Goal: Task Accomplishment & Management: Manage account settings

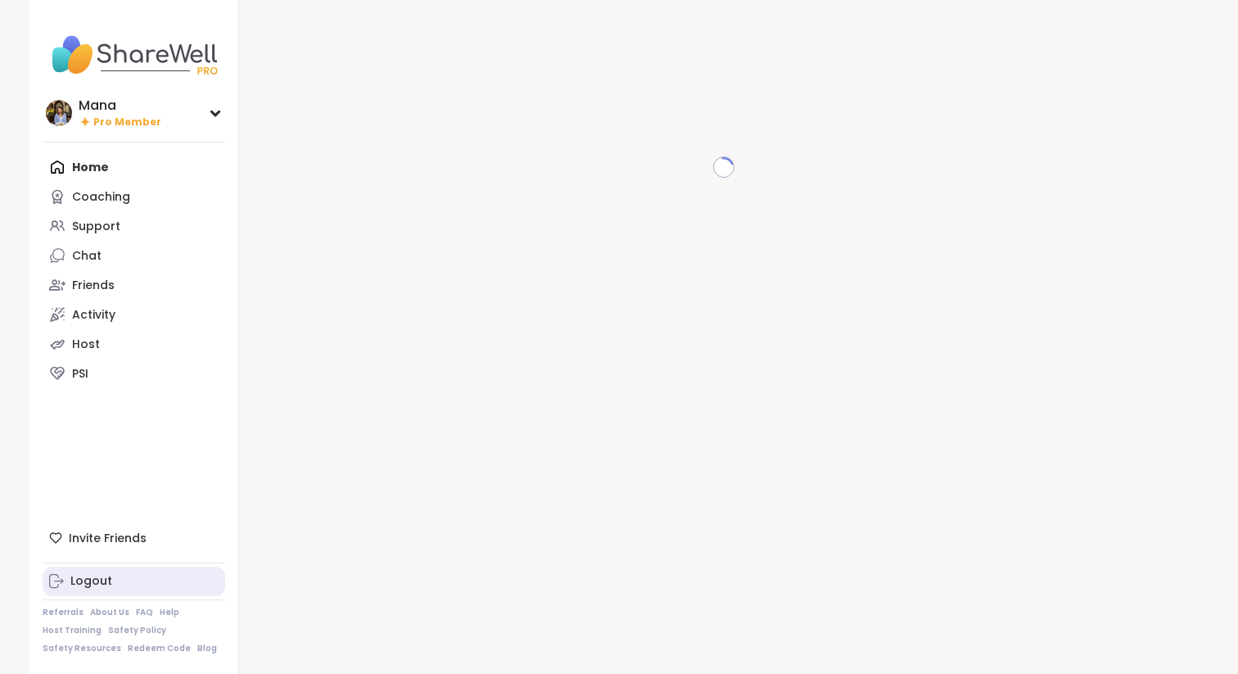
click at [102, 584] on div "Logout" at bounding box center [91, 581] width 42 height 16
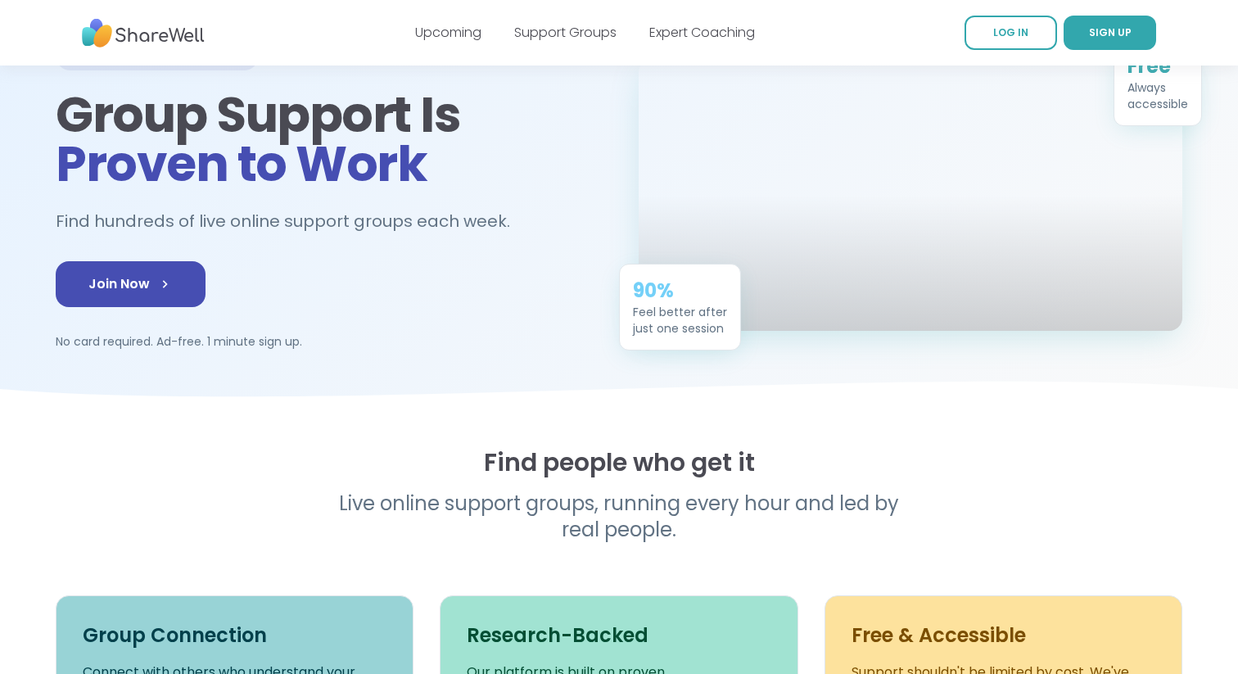
scroll to position [57, 0]
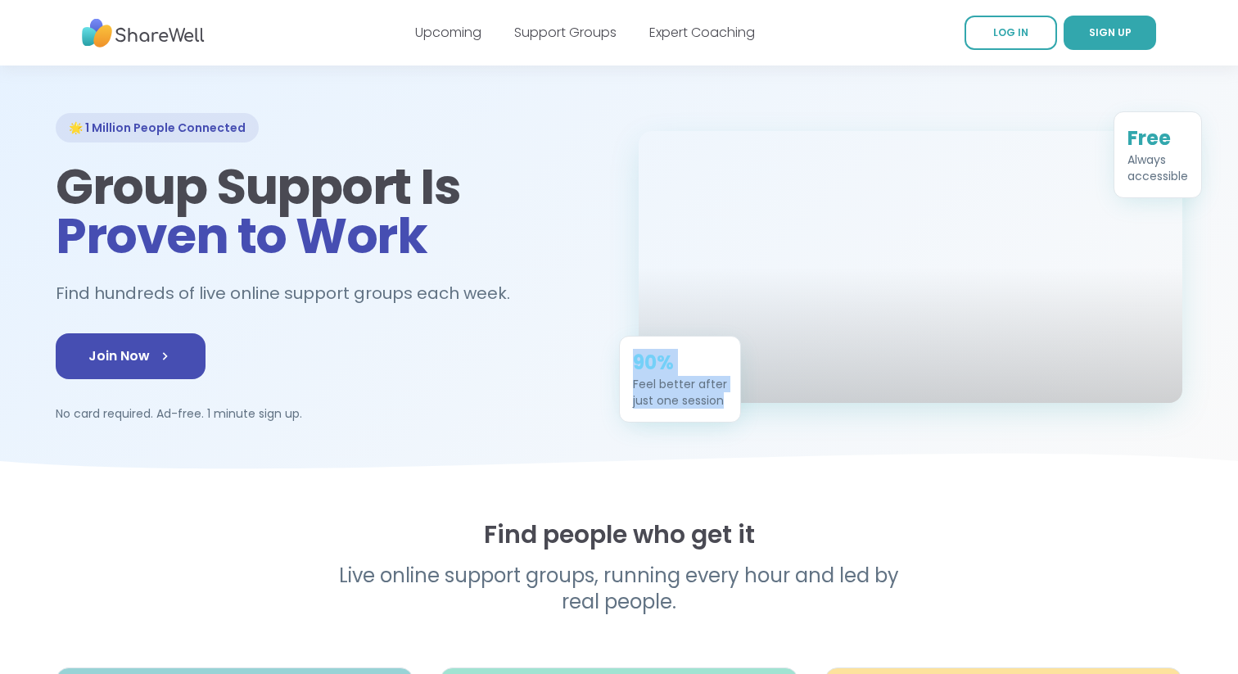
drag, startPoint x: 724, startPoint y: 412, endPoint x: 621, endPoint y: 367, distance: 112.5
click at [621, 367] on div "90% Feel better after just one session" at bounding box center [680, 379] width 122 height 87
copy div "90% Feel better after just one session"
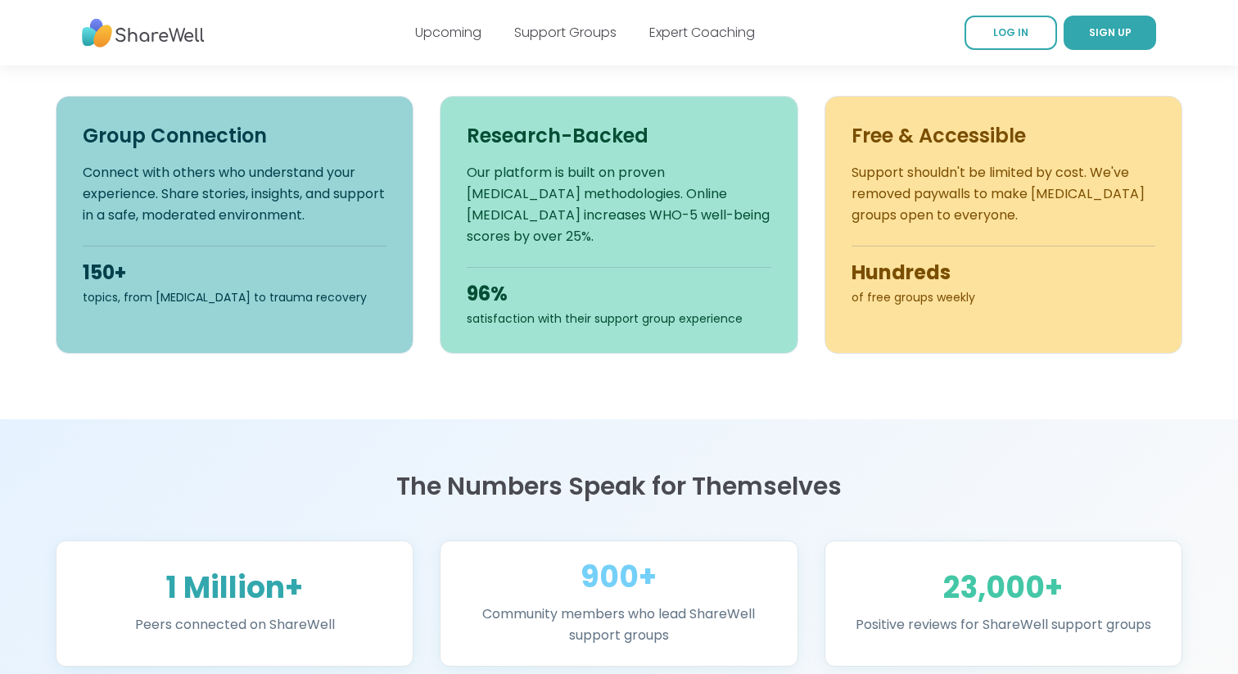
scroll to position [598, 0]
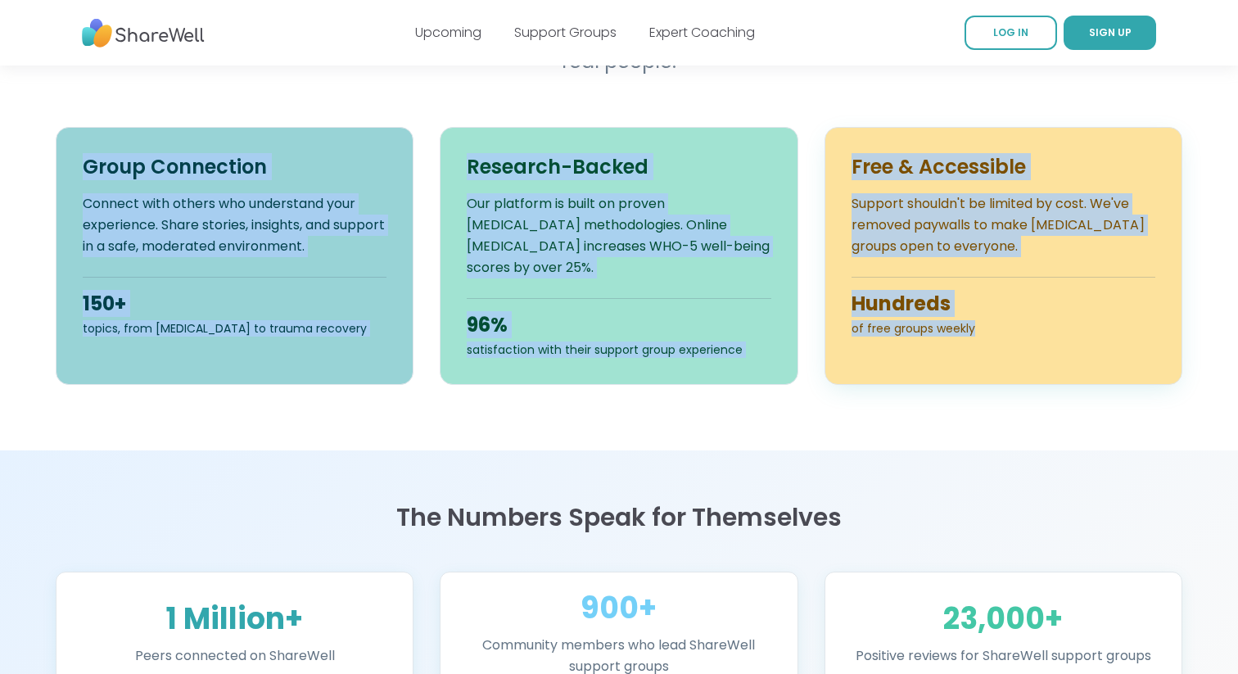
drag, startPoint x: 74, startPoint y: 166, endPoint x: 1077, endPoint y: 342, distance: 1018.2
click at [1077, 342] on div "Group Connection Connect with others who understand your experience. Share stor…" at bounding box center [619, 256] width 1126 height 258
copy div "Group Connection Connect with others who understand your experience. Share stor…"
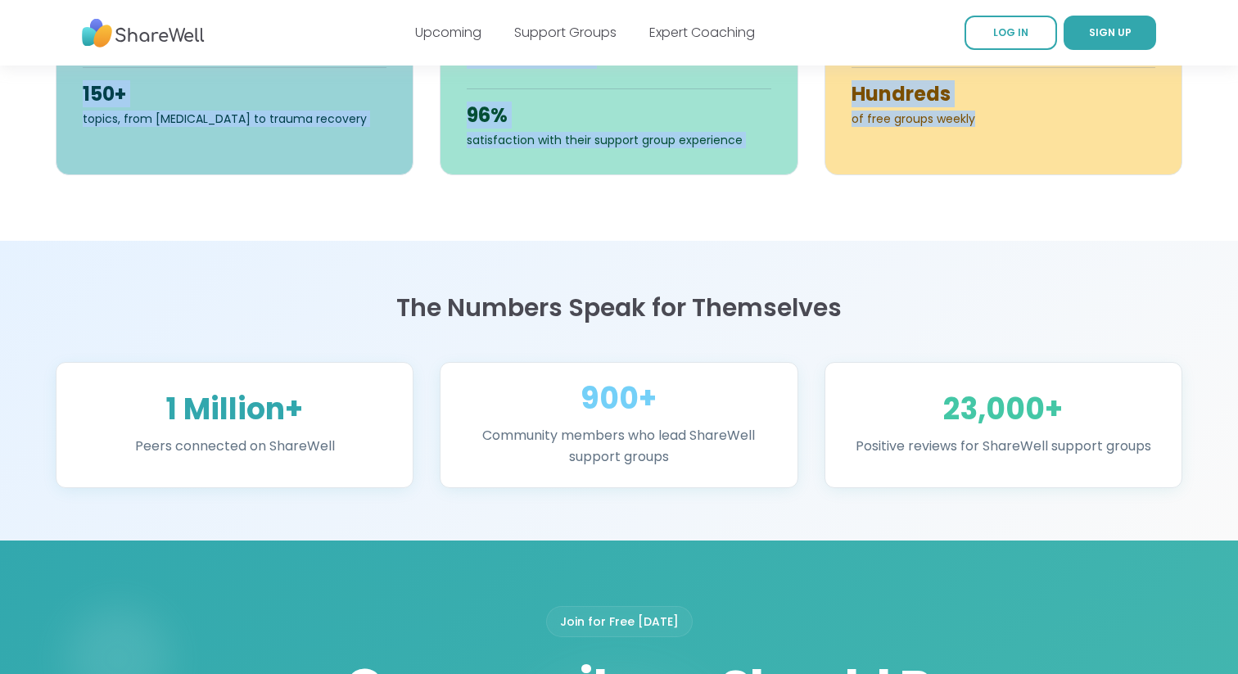
scroll to position [806, 0]
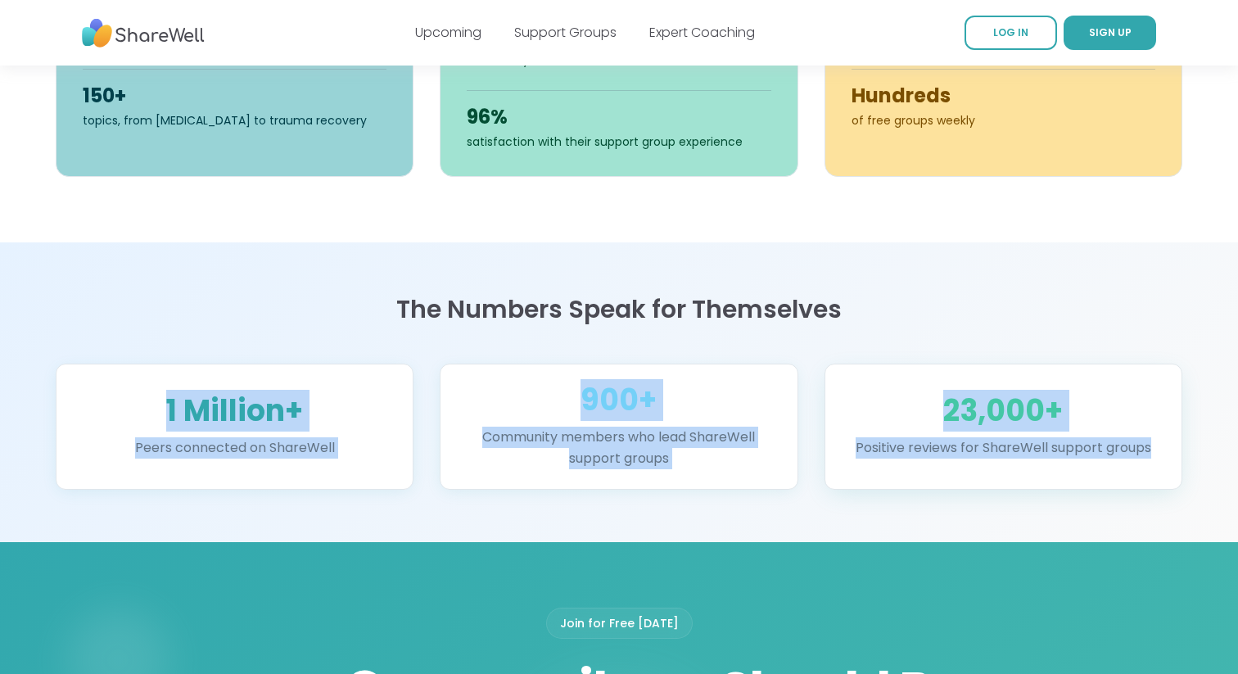
drag, startPoint x: 114, startPoint y: 375, endPoint x: 1154, endPoint y: 458, distance: 1043.8
click at [1154, 458] on div "1 Million+ Peers connected on ShareWell 900+ Community members who lead ShareWe…" at bounding box center [619, 426] width 1126 height 126
copy div "1 Million+ Peers connected on ShareWell 900+ Community members who lead ShareWe…"
